Goal: Task Accomplishment & Management: Complete application form

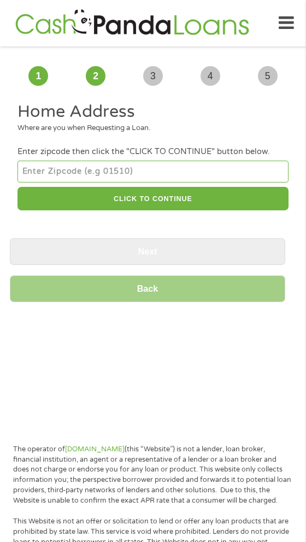
click at [71, 163] on input "number" at bounding box center [152, 172] width 271 height 22
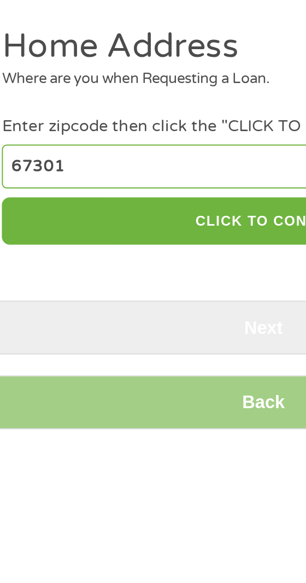
type input "67301"
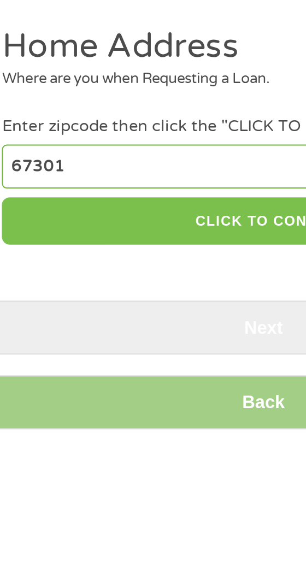
click at [139, 199] on button "CLICK TO CONTINUE" at bounding box center [152, 199] width 271 height 24
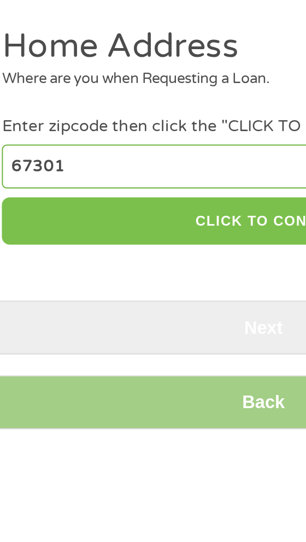
type input "67301"
type input "Independence"
select select "[US_STATE]"
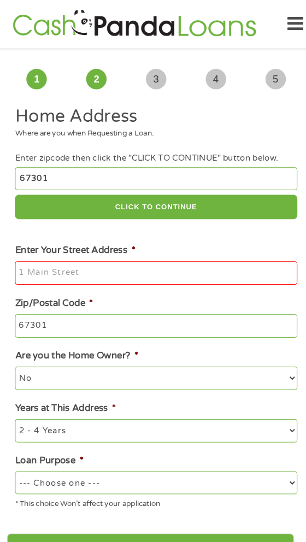
click at [89, 258] on input "Enter Your Street Address *" at bounding box center [152, 262] width 271 height 23
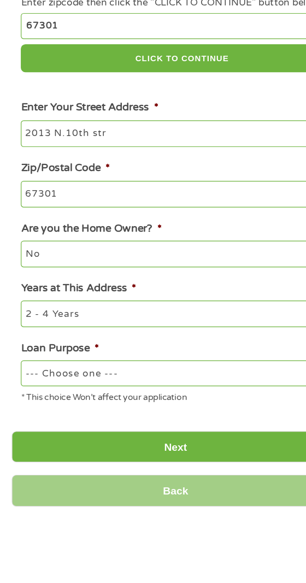
type input "2013 N.10th str"
click at [48, 358] on select "No Yes" at bounding box center [152, 363] width 271 height 22
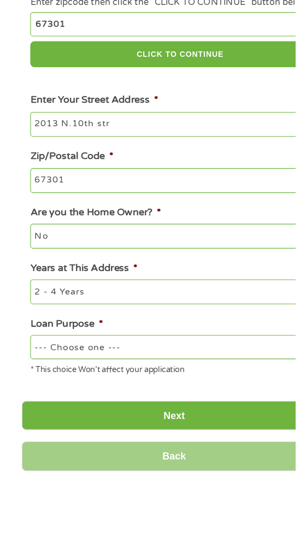
scroll to position [6, 0]
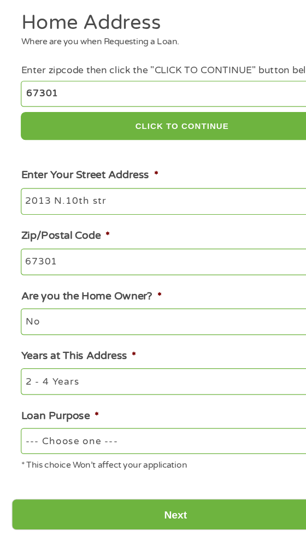
select select "yes"
click at [115, 457] on select "--- Choose one --- Pay Bills Debt Consolidation Home Improvement Major Purchase…" at bounding box center [152, 458] width 271 height 22
select select "paybills"
click at [169, 514] on input "Next" at bounding box center [148, 519] width 276 height 27
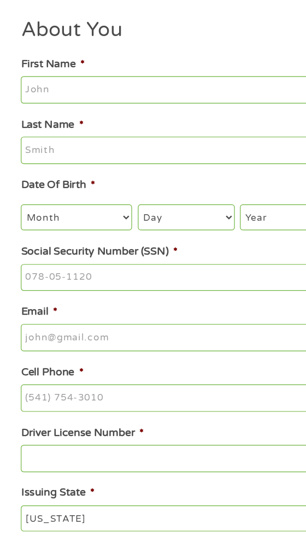
scroll to position [0, 0]
click at [71, 160] on input "First Name *" at bounding box center [152, 162] width 271 height 23
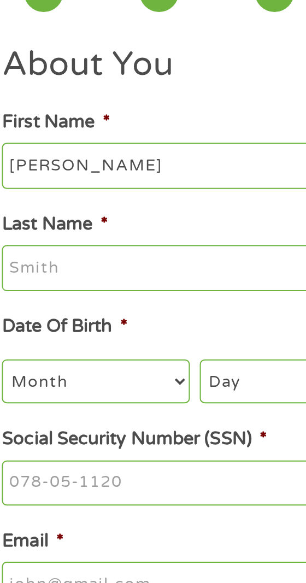
type input "[PERSON_NAME]"
click at [65, 210] on input "Last Name *" at bounding box center [152, 213] width 271 height 23
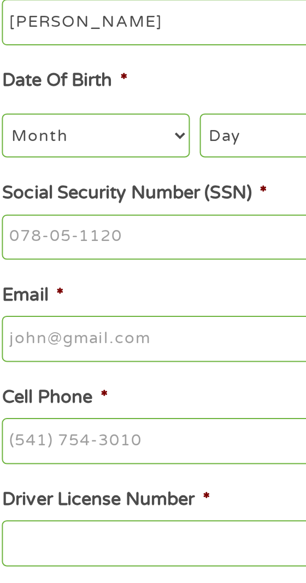
type input "[PERSON_NAME]"
click at [83, 278] on select "Month 1 2 3 4 5 6 7 8 9 10 11 12" at bounding box center [63, 270] width 93 height 22
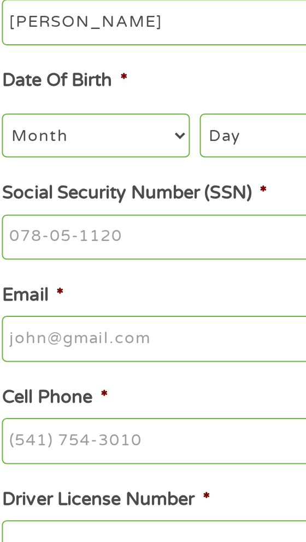
select select "10"
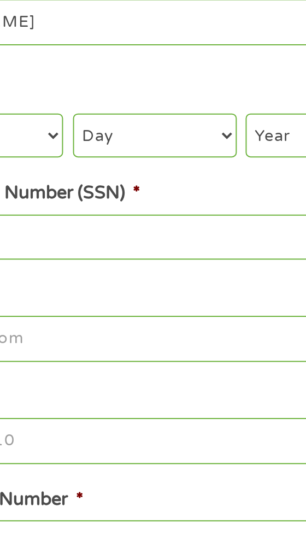
click at [167, 270] on select "Day 1 2 3 4 5 6 7 8 9 10 11 12 13 14 15 16 17 18 19 20 21 22 23 24 25 26 27 28 …" at bounding box center [156, 270] width 81 height 22
select select "19"
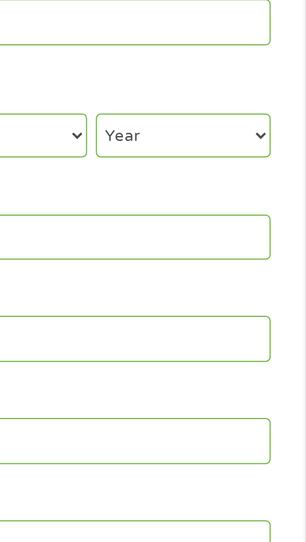
click at [253, 273] on select "Year [DATE] 2006 2005 2004 2003 2002 2001 2000 1999 1998 1997 1996 1995 1994 19…" at bounding box center [245, 270] width 87 height 22
select select "1964"
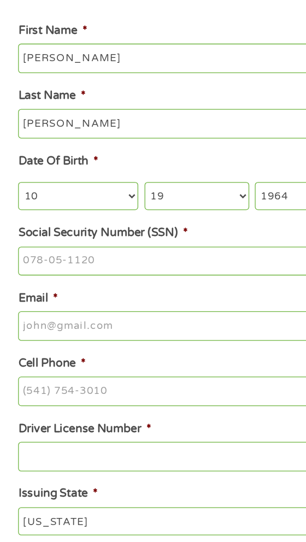
click at [61, 317] on input "Social Security Number (SSN) *" at bounding box center [152, 320] width 271 height 23
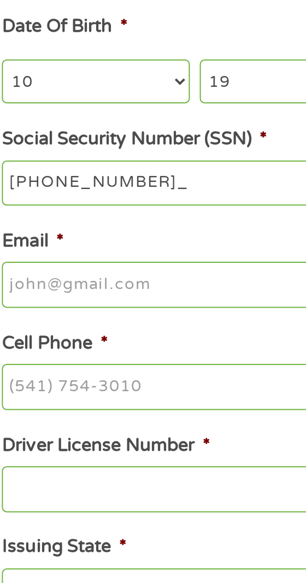
type input "214-92-0680"
click at [90, 374] on input "Email *" at bounding box center [152, 370] width 271 height 23
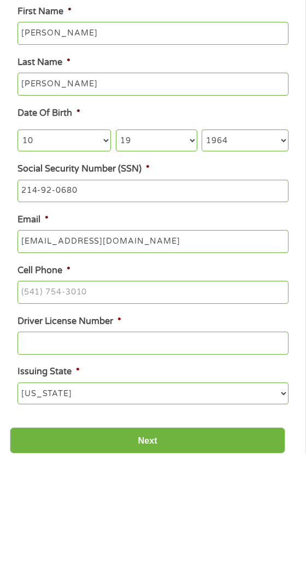
type input "[EMAIL_ADDRESS][DOMAIN_NAME]"
click at [81, 426] on input "Cell Phone *" at bounding box center [152, 421] width 271 height 23
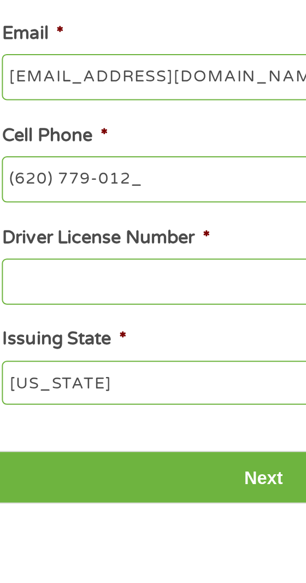
type input "[PHONE_NUMBER]"
click at [91, 474] on input "Driver License Number *" at bounding box center [152, 472] width 271 height 23
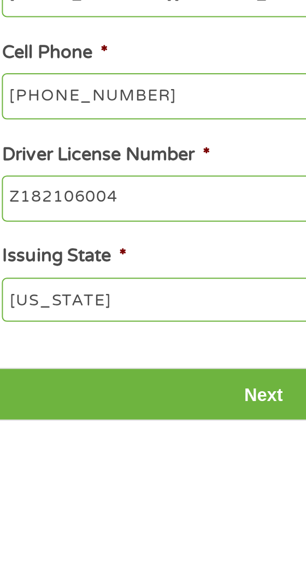
type input "Z182106004"
click at [106, 525] on select "[US_STATE] [US_STATE] [US_STATE] [US_STATE] [US_STATE] [US_STATE] [US_STATE] [U…" at bounding box center [152, 523] width 271 height 22
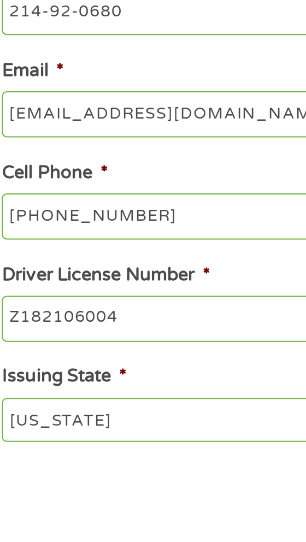
select select "[US_STATE]"
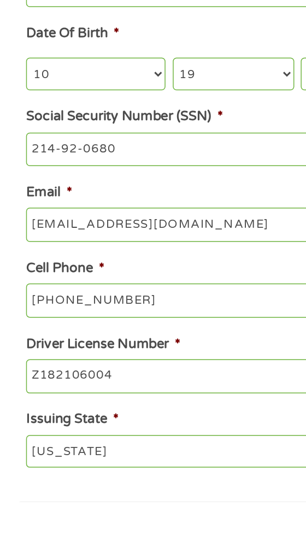
scroll to position [29, 0]
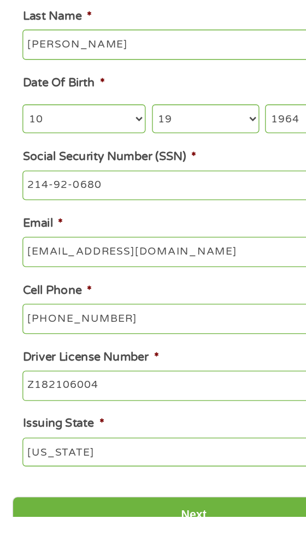
click at [155, 542] on input "Next" at bounding box center [148, 541] width 276 height 27
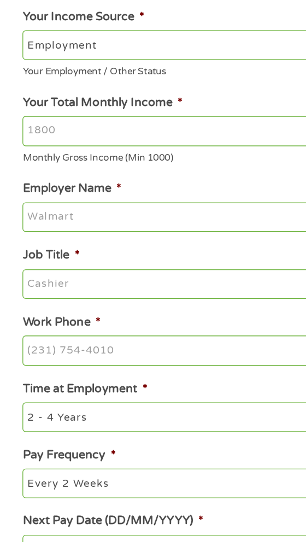
scroll to position [39, 0]
click at [107, 115] on select "--- Choose one --- Employment [DEMOGRAPHIC_DATA] Benefits" at bounding box center [152, 123] width 271 height 22
select select "benefits"
type input "Other"
type input "[PHONE_NUMBER]"
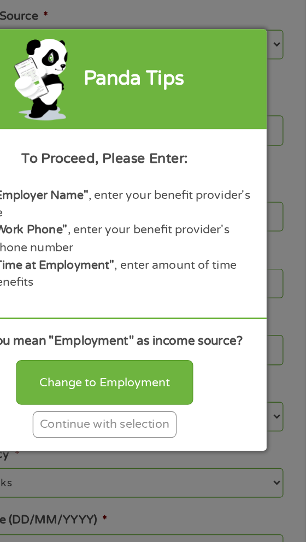
click at [177, 408] on div "Continue with selection" at bounding box center [152, 411] width 109 height 20
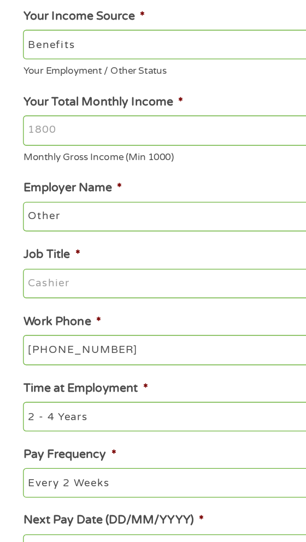
click at [82, 187] on input "Your Total Monthly Income *" at bounding box center [152, 188] width 271 height 23
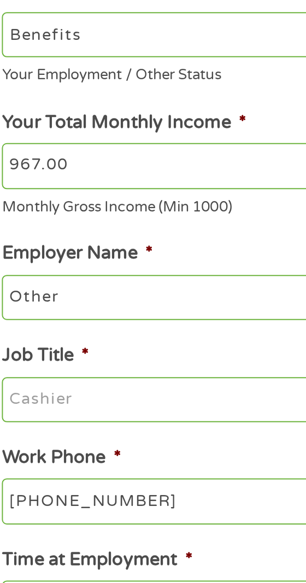
type input "967.00"
click at [91, 256] on input "Other" at bounding box center [152, 253] width 271 height 23
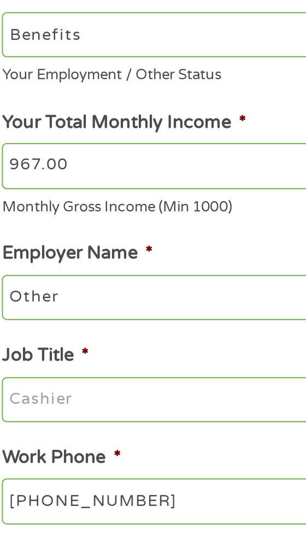
click at [79, 301] on input "Job Title *" at bounding box center [152, 304] width 271 height 23
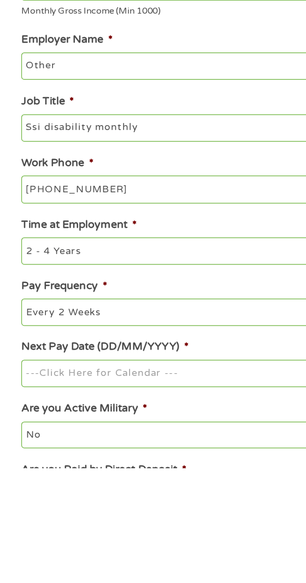
type input "Ssi disability monthly"
click at [94, 408] on select "--- Choose one --- 1 Year or less 1 - 2 Years 2 - 4 Years Over 4 Years" at bounding box center [152, 405] width 271 height 22
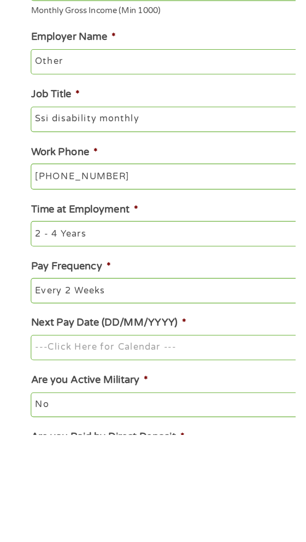
scroll to position [46, 0]
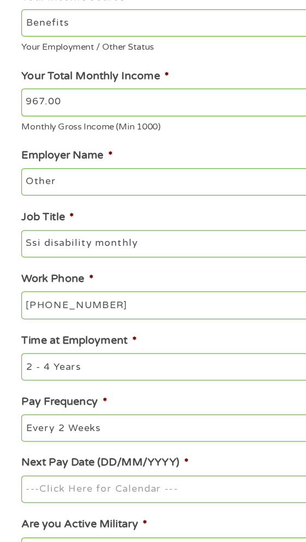
select select "60months"
click at [121, 452] on select "--- Choose one --- Every 2 Weeks Every Week Monthly Semi-Monthly" at bounding box center [152, 448] width 271 height 22
select select "monthly"
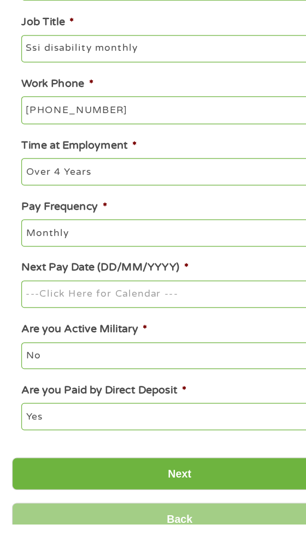
scroll to position [192, 0]
click at [167, 356] on input "Next Pay Date (DD/MM/YYYY) *" at bounding box center [152, 353] width 271 height 23
click at [86, 360] on input "[DATE]" at bounding box center [152, 353] width 271 height 23
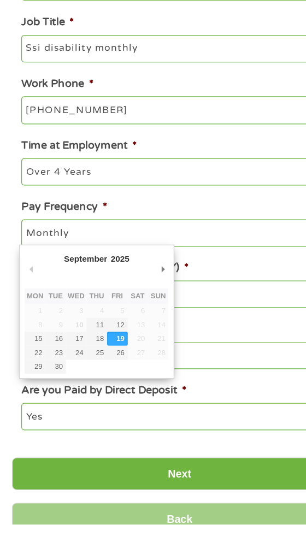
type input "[DATE]"
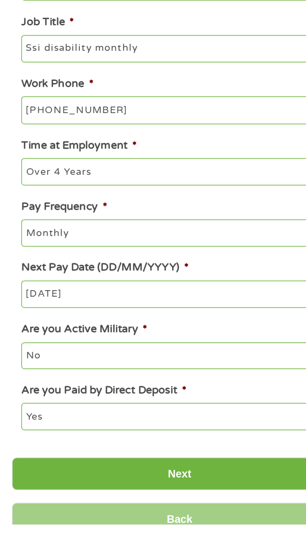
click at [177, 501] on input "Next" at bounding box center [148, 500] width 276 height 27
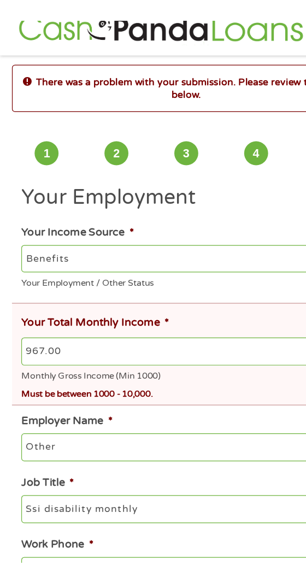
scroll to position [0, 0]
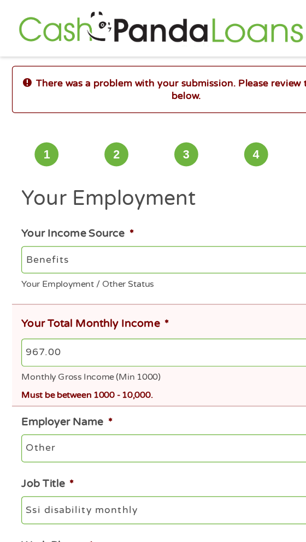
click at [76, 279] on input "967.00" at bounding box center [156, 289] width 278 height 23
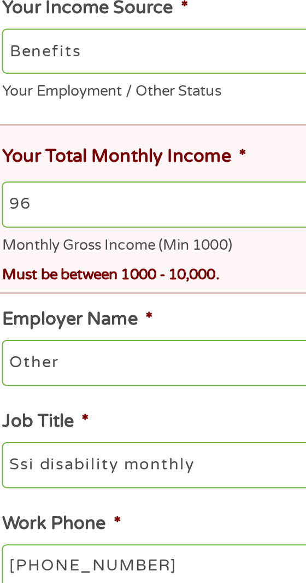
type input "9"
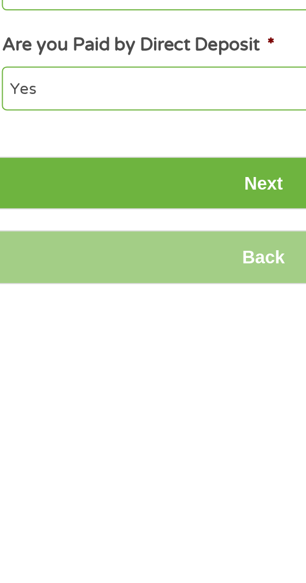
type input "1000"
click at [119, 522] on input "Next" at bounding box center [148, 529] width 276 height 27
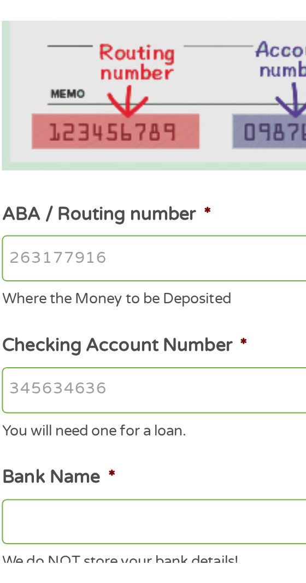
scroll to position [82, 0]
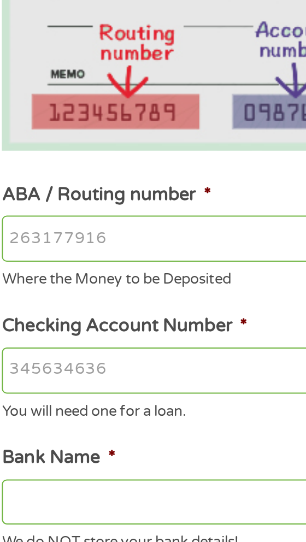
click at [87, 220] on input "ABA / Routing number *" at bounding box center [152, 223] width 271 height 23
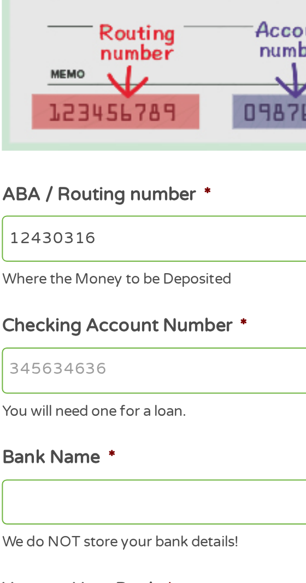
type input "124303162"
type input "GOBANK A DIVISION OF GREEN DOT BANK"
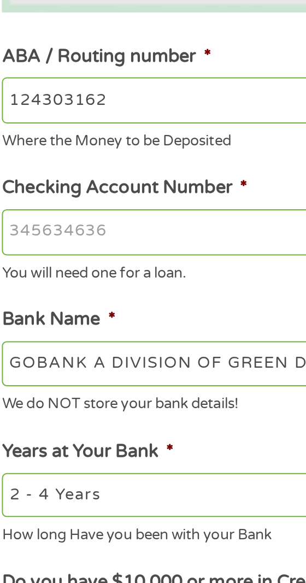
type input "124303162"
click at [89, 286] on input "Checking Account Number *" at bounding box center [152, 289] width 271 height 23
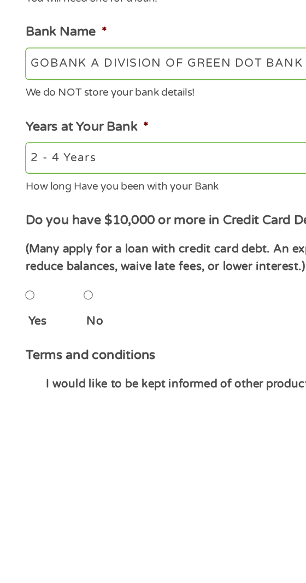
type input "15100105505991"
click at [65, 517] on input "No" at bounding box center [61, 515] width 7 height 22
radio input "true"
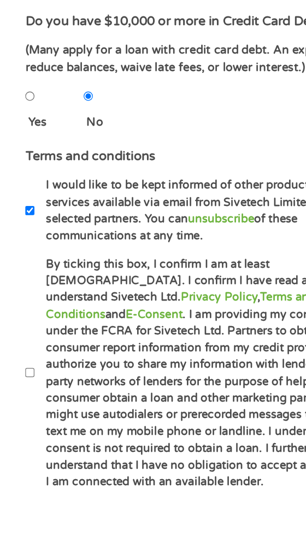
scroll to position [338, 0]
click at [22, 443] on input "By ticking this box, I confirm I am at least [DEMOGRAPHIC_DATA]. I confirm I ha…" at bounding box center [20, 450] width 7 height 22
checkbox input "true"
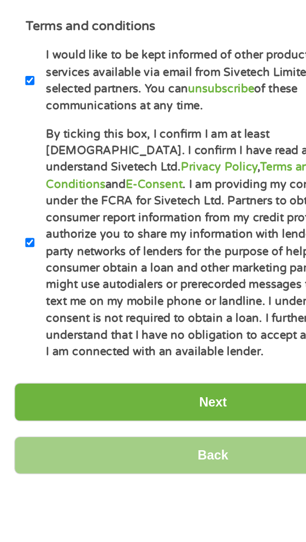
scroll to position [430, 0]
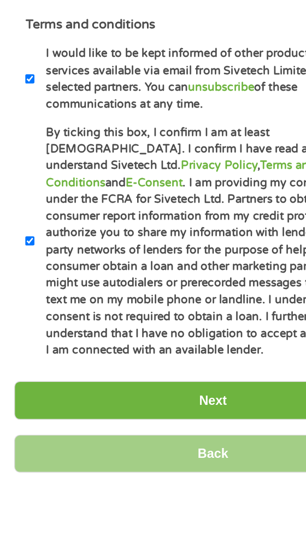
click at [130, 456] on input "Next" at bounding box center [148, 469] width 276 height 27
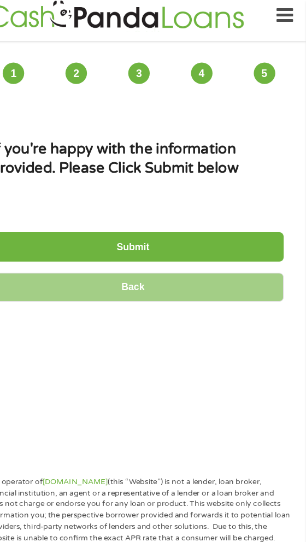
scroll to position [5, 0]
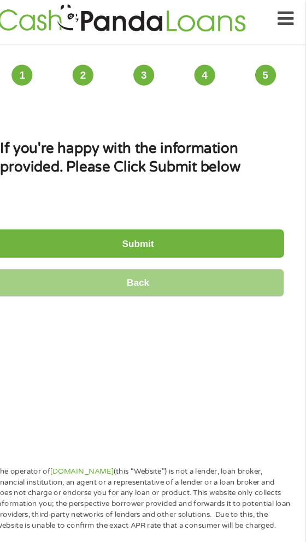
click at [192, 232] on input "Submit" at bounding box center [148, 230] width 276 height 27
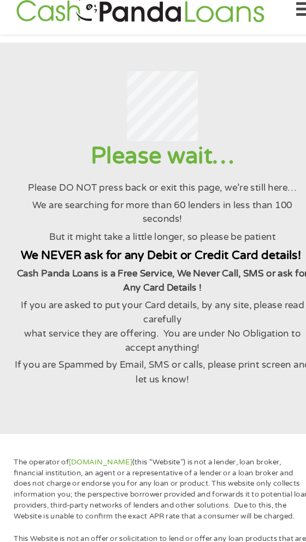
scroll to position [0, 0]
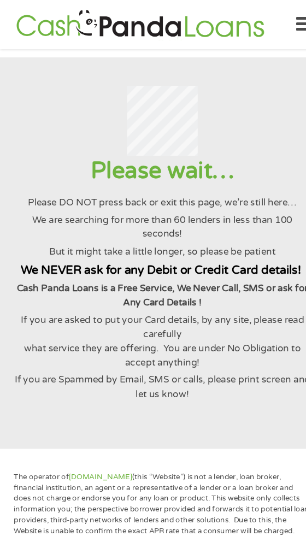
click at [144, 348] on p "If you are asked to put your Card details, by any site, please read carefully w…" at bounding box center [152, 321] width 279 height 53
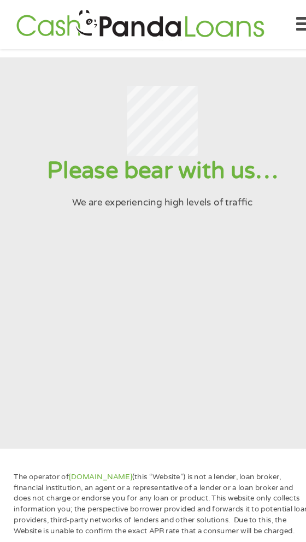
click at [184, 316] on section "Please bear with us… We are experiencing high levels of traffic" at bounding box center [153, 238] width 306 height 369
